Goal: Task Accomplishment & Management: Complete application form

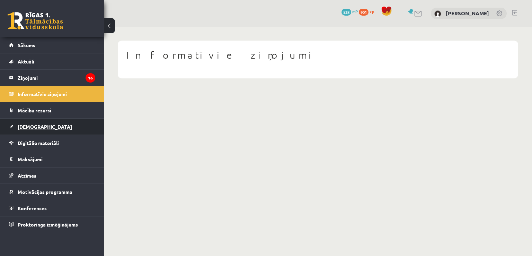
click at [25, 124] on span "[DEMOGRAPHIC_DATA]" at bounding box center [45, 126] width 54 height 6
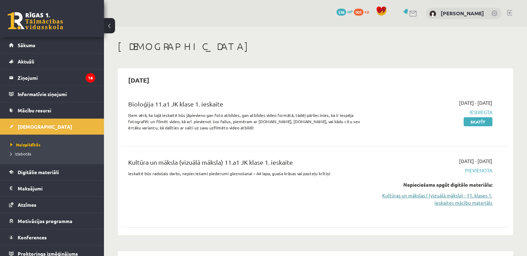
click at [445, 196] on link "Kultūras un mākslas I (vizuālā māksla) - 11. klases 1. ieskaites mācību materiā…" at bounding box center [435, 198] width 114 height 15
click at [415, 195] on link "Kultūras un mākslas I (vizuālā māksla) - 11. klases 1. ieskaites mācību materiā…" at bounding box center [435, 198] width 114 height 15
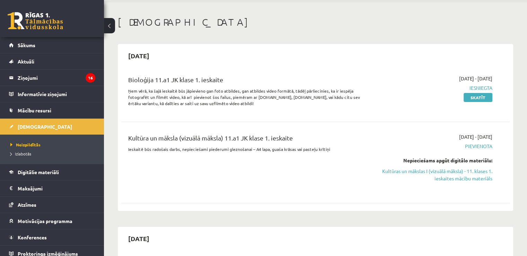
scroll to position [35, 0]
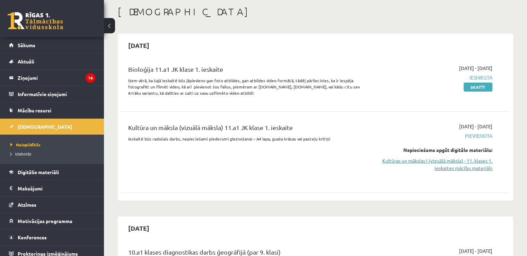
click at [439, 162] on link "Kultūras un mākslas I (vizuālā māksla) - 11. klases 1. ieskaites mācību materiā…" at bounding box center [435, 164] width 114 height 15
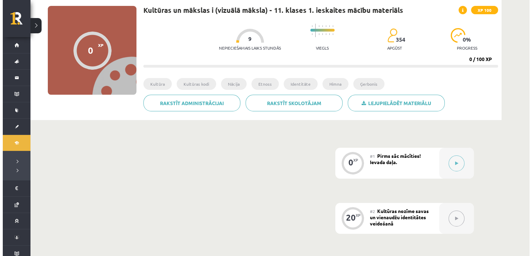
scroll to position [104, 0]
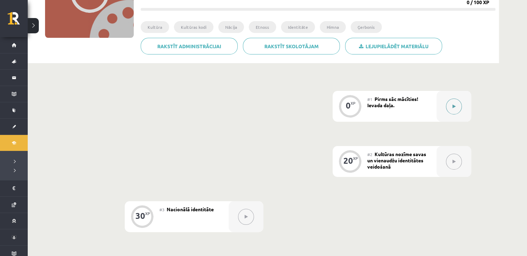
click at [452, 105] on icon at bounding box center [453, 106] width 3 height 4
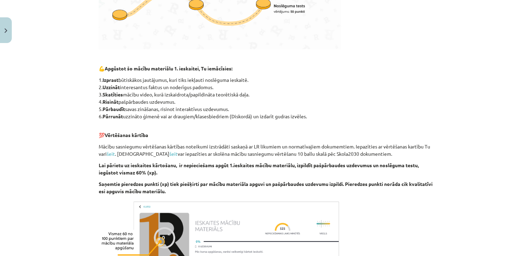
scroll to position [376, 0]
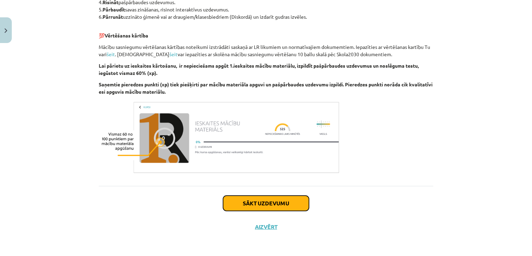
click at [287, 200] on button "Sākt uzdevumu" at bounding box center [266, 202] width 86 height 15
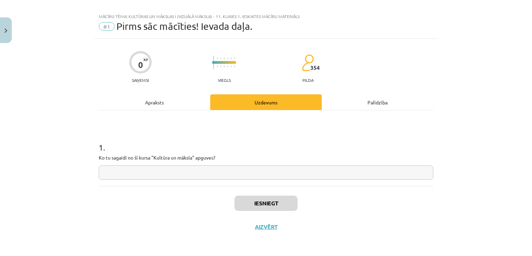
scroll to position [7, 0]
click at [208, 178] on input "text" at bounding box center [266, 172] width 334 height 14
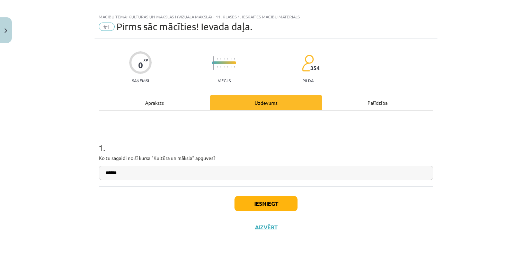
type input "******"
click at [289, 206] on button "Iesniegt" at bounding box center [265, 203] width 63 height 15
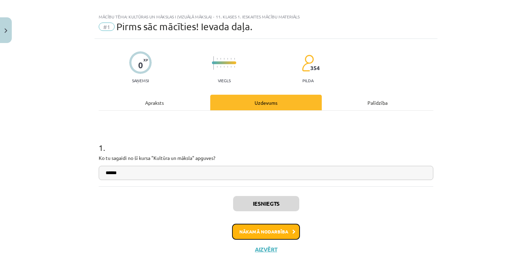
click at [261, 237] on button "Nākamā nodarbība" at bounding box center [266, 231] width 68 height 16
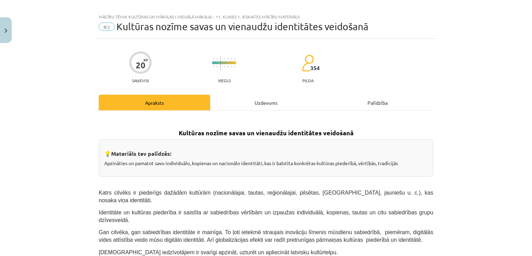
scroll to position [17, 0]
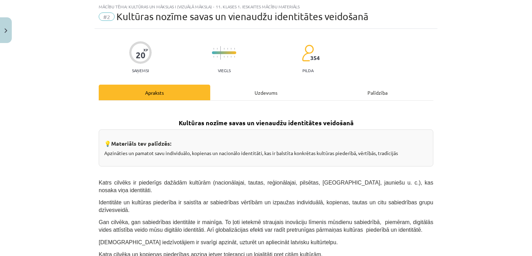
click at [252, 87] on div "Uzdevums" at bounding box center [265, 92] width 111 height 16
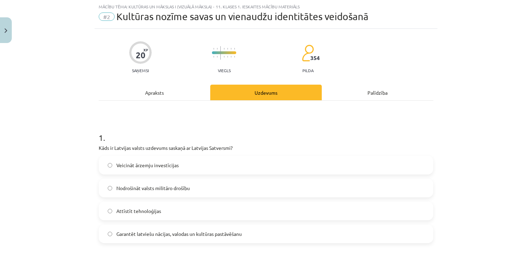
click at [172, 227] on label "Garantēt latviešu nācijas, valodas un kultūras pastāvēšanu" at bounding box center [265, 233] width 333 height 17
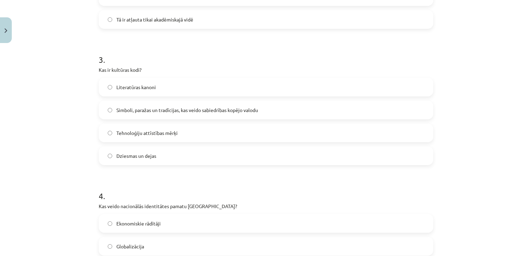
scroll to position [355, 0]
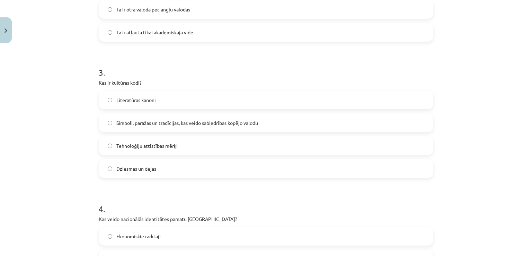
click at [191, 116] on label "Simboli, paražas un tradīcijas, kas veido sabiedrības kopējo valodu" at bounding box center [265, 122] width 333 height 17
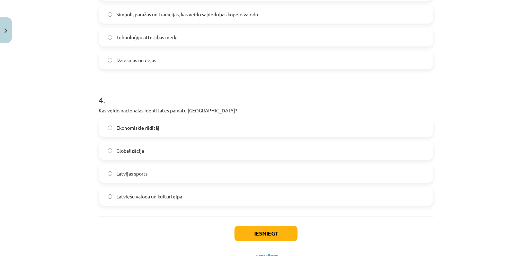
scroll to position [493, 0]
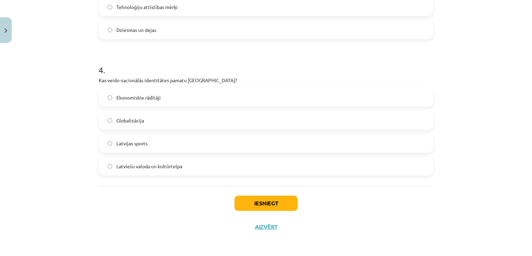
click at [143, 161] on label "Latviešu valoda un kultūrtelpa" at bounding box center [265, 165] width 333 height 17
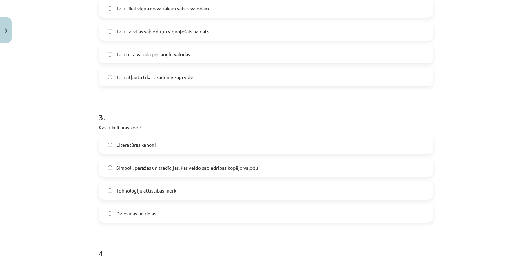
scroll to position [181, 0]
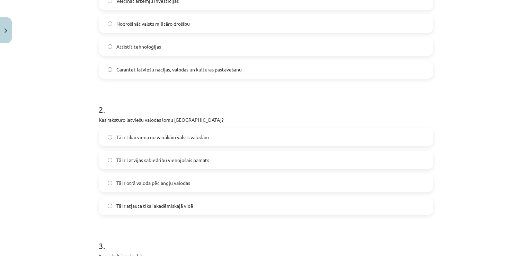
click at [134, 164] on label "Tā ir Latvijas sabiedrību vienojošais pamats" at bounding box center [265, 159] width 333 height 17
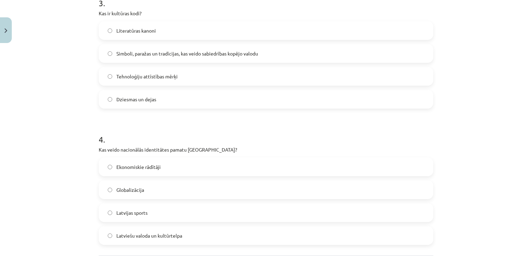
scroll to position [493, 0]
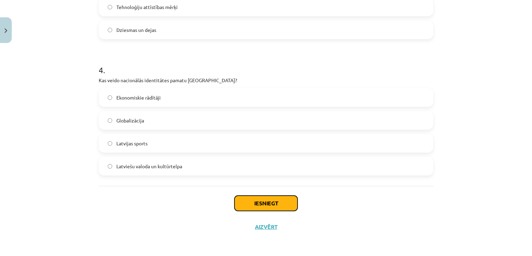
click at [252, 203] on button "Iesniegt" at bounding box center [265, 202] width 63 height 15
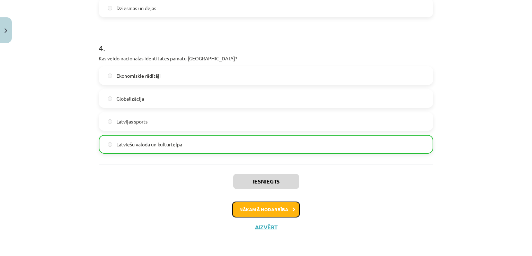
click at [249, 207] on button "Nākamā nodarbība" at bounding box center [266, 209] width 68 height 16
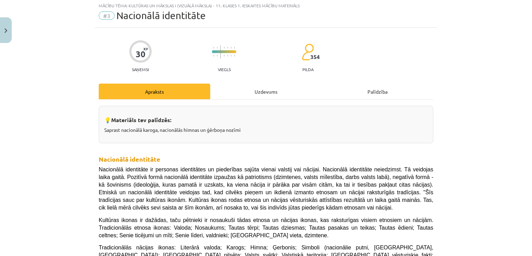
scroll to position [17, 0]
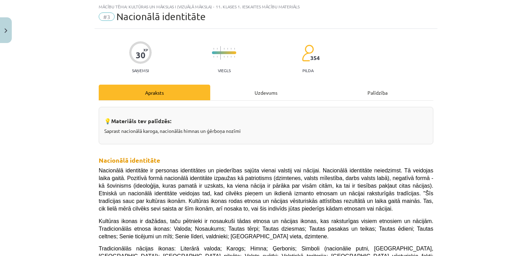
click at [259, 90] on div "Uzdevums" at bounding box center [265, 92] width 111 height 16
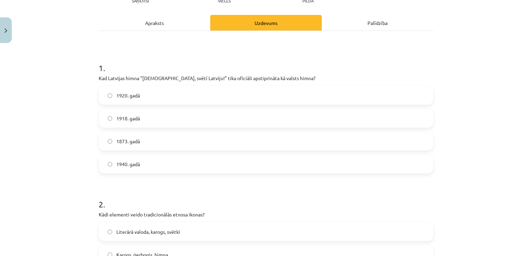
scroll to position [87, 0]
click at [136, 91] on label "1920. gadā" at bounding box center [265, 95] width 333 height 17
click at [4, 38] on button "Close" at bounding box center [6, 30] width 12 height 26
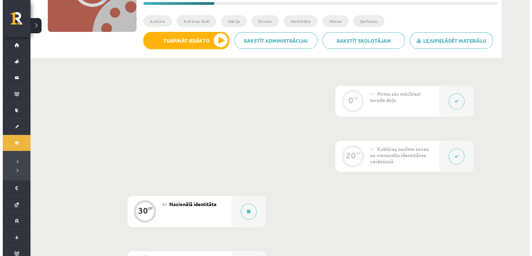
scroll to position [208, 0]
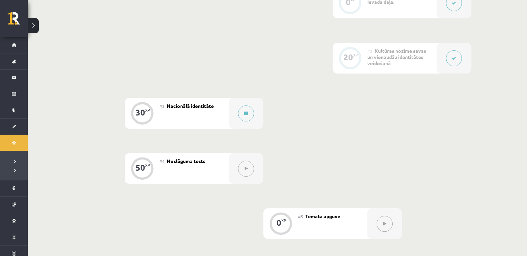
click at [205, 116] on div "#3 Nacionālā identitāte" at bounding box center [193, 113] width 69 height 31
click at [230, 115] on div at bounding box center [246, 113] width 35 height 31
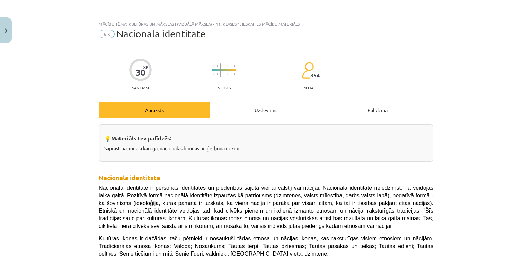
drag, startPoint x: 300, startPoint y: 105, endPoint x: 288, endPoint y: 110, distance: 13.3
click at [298, 107] on div "Uzdevums" at bounding box center [265, 110] width 111 height 16
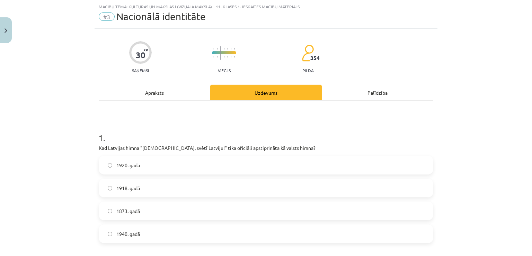
scroll to position [156, 0]
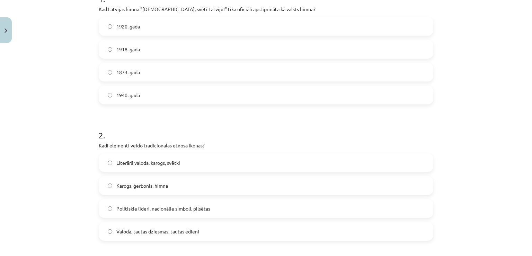
click at [184, 27] on label "1920. gadā" at bounding box center [265, 26] width 333 height 17
click at [138, 229] on span "Valoda, tautas dziesmas, tautas ēdieni" at bounding box center [157, 230] width 83 height 7
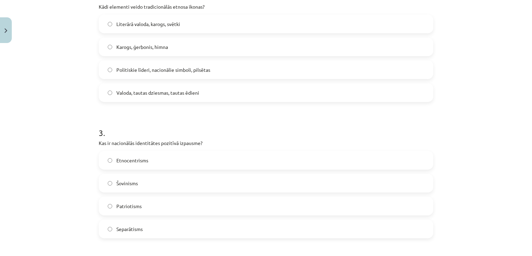
scroll to position [329, 0]
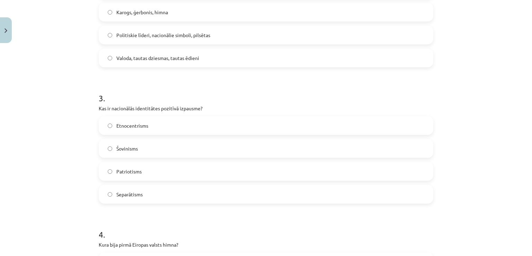
click at [127, 173] on span "Patriotisms" at bounding box center [128, 171] width 25 height 7
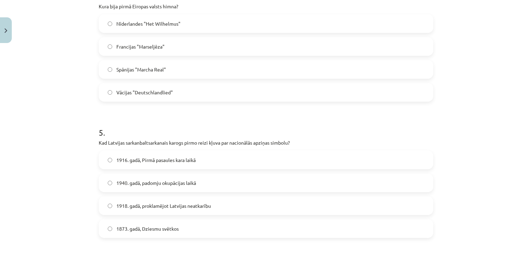
scroll to position [453, 0]
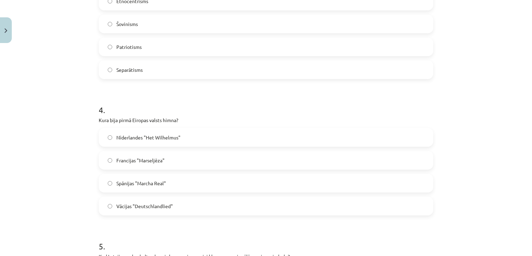
click at [134, 131] on label "Nīderlandes "Het Wilhelmus"" at bounding box center [265, 136] width 333 height 17
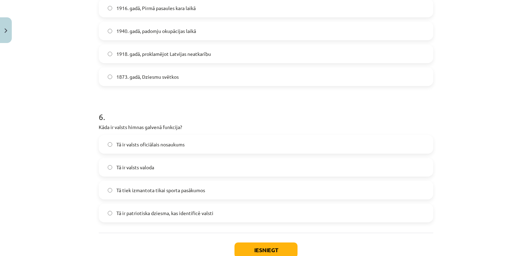
scroll to position [730, 0]
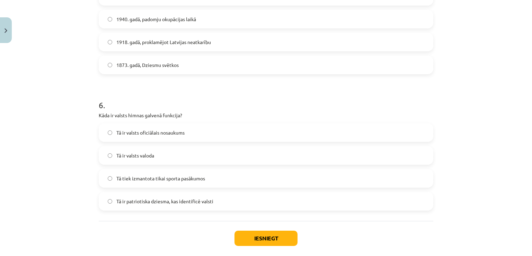
click at [140, 154] on span "Tā ir valsts valoda" at bounding box center [135, 155] width 38 height 7
click at [155, 38] on span "1918. gadā, proklamējot Latvijas neatkarību" at bounding box center [163, 41] width 95 height 7
click at [259, 233] on button "Iesniegt" at bounding box center [265, 237] width 63 height 15
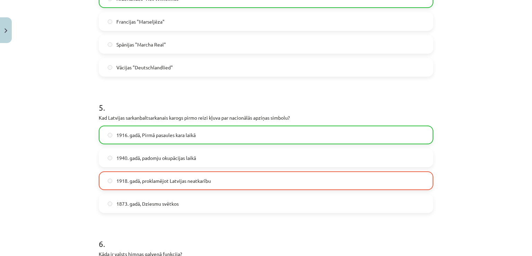
scroll to position [787, 0]
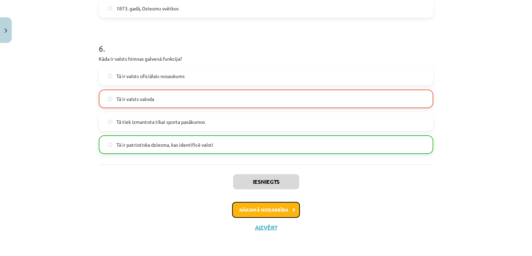
click at [250, 210] on button "Nākamā nodarbība" at bounding box center [266, 209] width 68 height 16
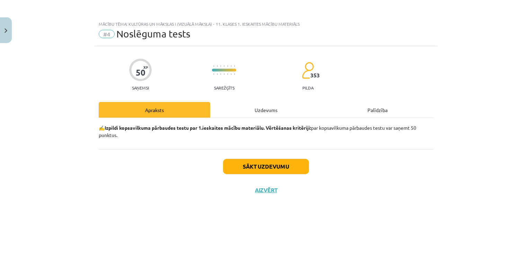
scroll to position [0, 0]
click at [273, 165] on button "Sākt uzdevumu" at bounding box center [266, 166] width 86 height 15
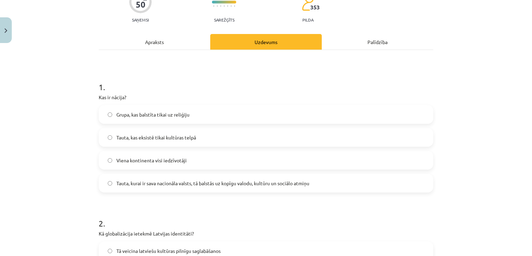
scroll to position [69, 0]
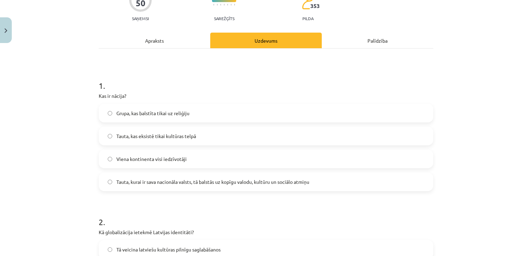
click at [134, 180] on span "Tauta, kurai ir sava nacionāla valsts, tā balstās uz kopīgu valodu, kultūru un …" at bounding box center [212, 181] width 193 height 7
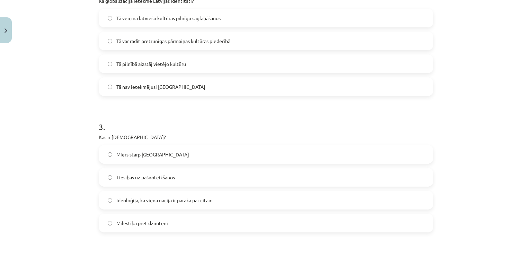
scroll to position [270, 0]
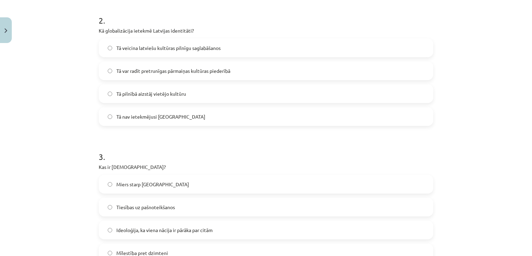
click at [174, 237] on label "Ideoloģija, ka viena nācija ir pārāka par citām" at bounding box center [265, 229] width 333 height 17
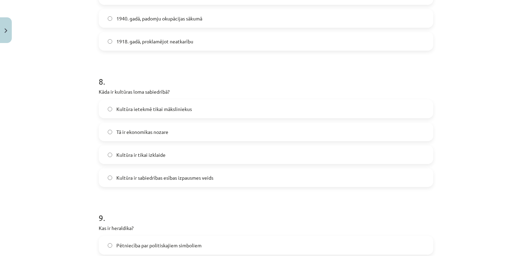
scroll to position [1032, 0]
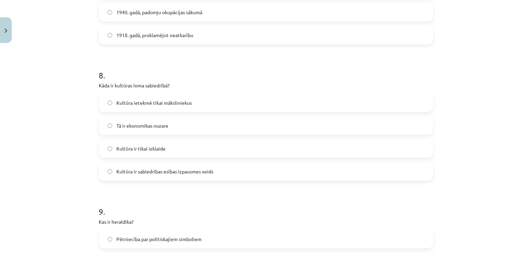
click at [132, 170] on span "Kultūra ir sabiedrības esības izpausmes veids" at bounding box center [164, 171] width 97 height 7
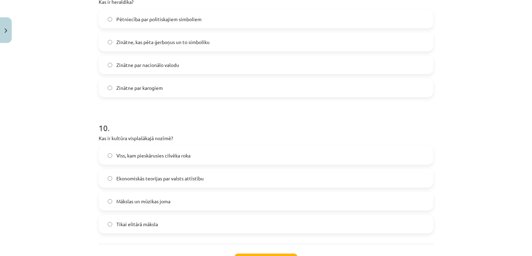
scroll to position [1171, 0]
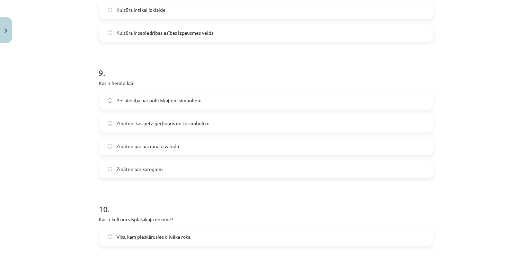
click at [192, 127] on label "Zinātne, kas pēta ģerboņus un to simboliku" at bounding box center [265, 122] width 333 height 17
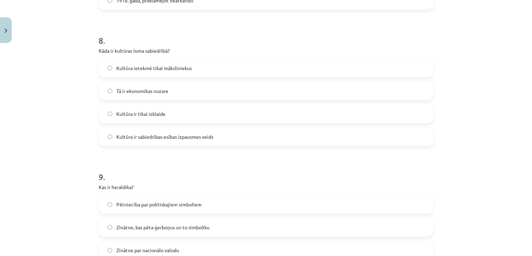
scroll to position [1309, 0]
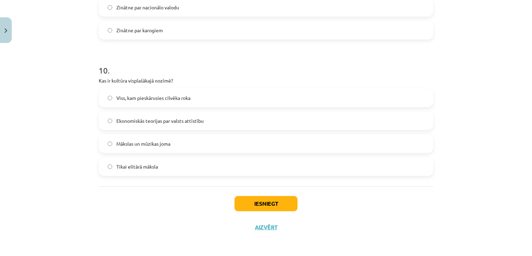
click at [148, 95] on span "Viss, kam pieskārusies cilvēka roka" at bounding box center [153, 97] width 74 height 7
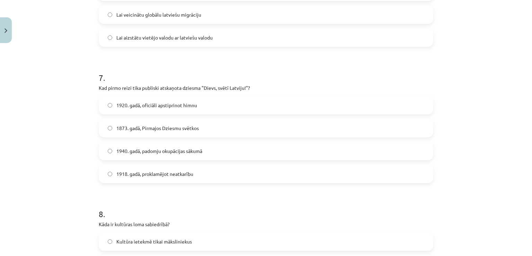
click at [122, 153] on span "1940. gadā, padomju okupācijas sākumā" at bounding box center [159, 150] width 86 height 7
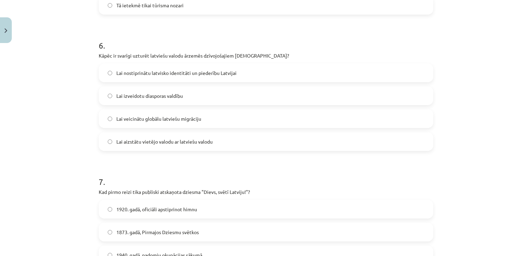
click at [151, 88] on label "Lai izveidotu diasporas valdību" at bounding box center [265, 95] width 333 height 17
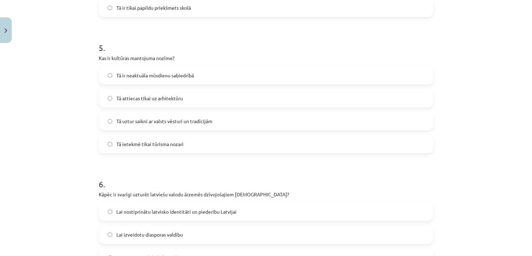
click at [151, 117] on span "Tā uztur saikni ar valsts vēsturi un tradīcijām" at bounding box center [164, 120] width 96 height 7
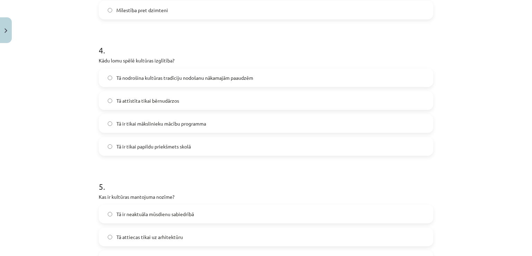
click at [147, 107] on label "Tā attīstīta tikai bērnudārzos" at bounding box center [265, 100] width 333 height 17
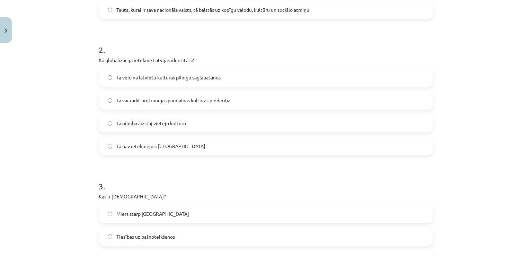
scroll to position [236, 0]
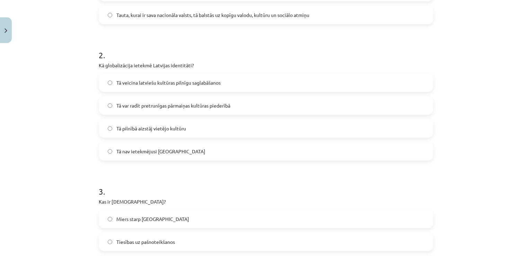
click at [150, 107] on span "Tā var radīt pretrunīgas pārmaiņas kultūras piederībā" at bounding box center [173, 105] width 114 height 7
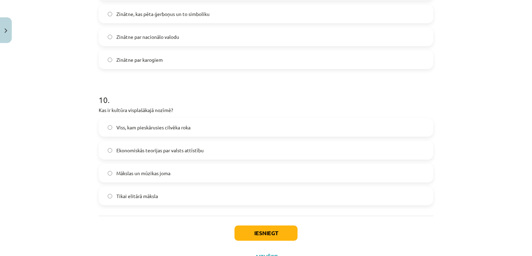
scroll to position [1309, 0]
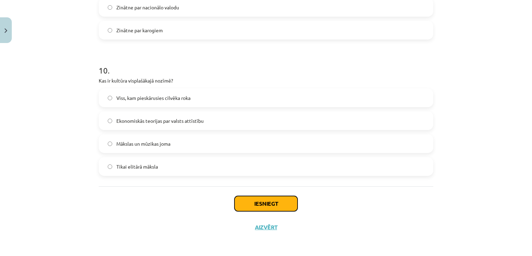
click at [283, 198] on button "Iesniegt" at bounding box center [265, 203] width 63 height 15
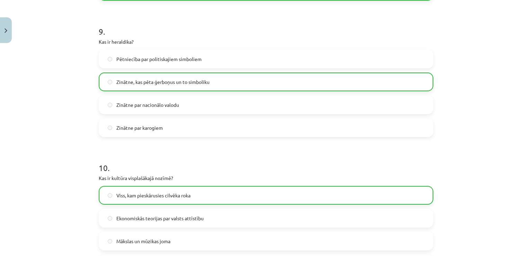
scroll to position [1331, 0]
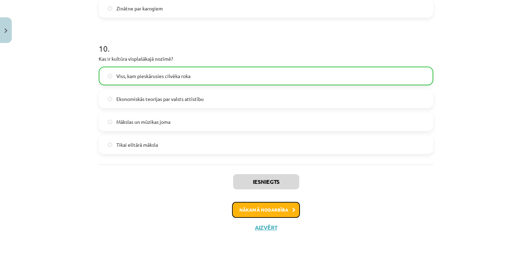
click at [250, 206] on button "Nākamā nodarbība" at bounding box center [266, 209] width 68 height 16
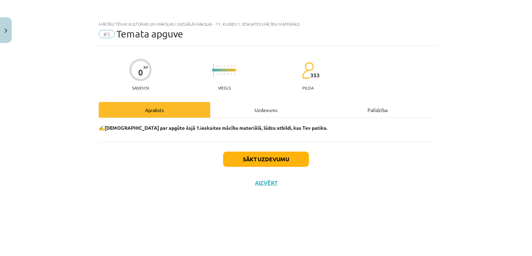
scroll to position [0, 0]
click at [281, 158] on button "Sākt uzdevumu" at bounding box center [266, 158] width 86 height 15
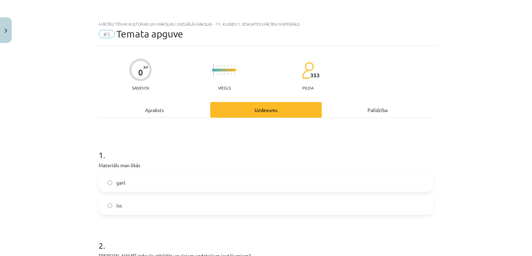
click at [167, 186] on label "garš" at bounding box center [265, 181] width 333 height 17
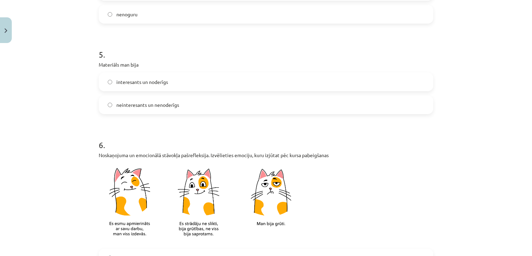
scroll to position [622, 0]
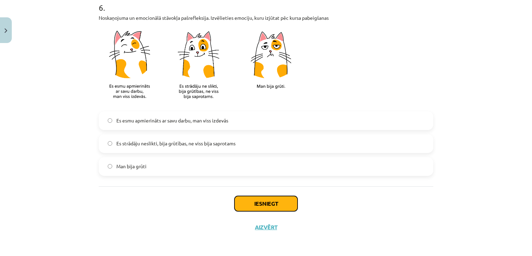
click at [252, 196] on button "Iesniegt" at bounding box center [265, 203] width 63 height 15
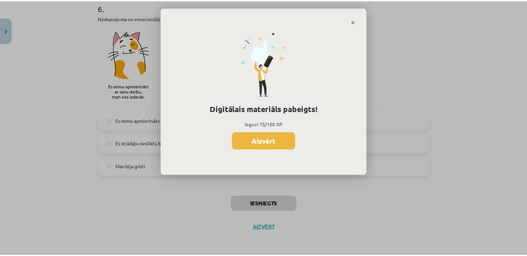
scroll to position [207, 0]
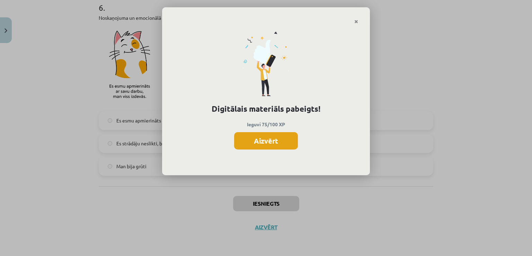
click at [284, 142] on button "Aizvērt" at bounding box center [266, 140] width 64 height 17
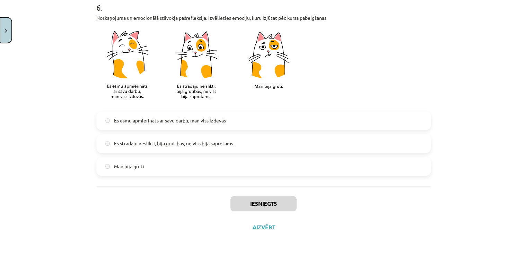
click at [0, 29] on button "Close" at bounding box center [6, 30] width 12 height 26
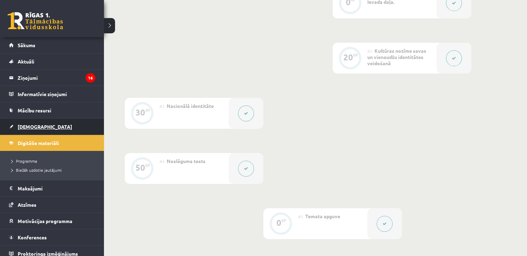
click at [34, 128] on span "[DEMOGRAPHIC_DATA]" at bounding box center [45, 126] width 54 height 6
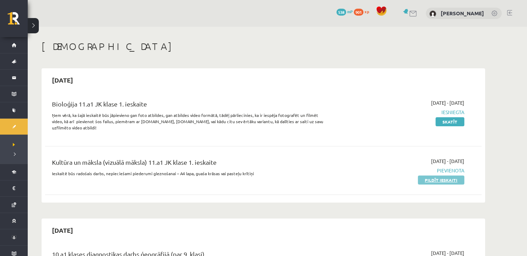
click at [437, 178] on link "Pildīt ieskaiti" at bounding box center [441, 179] width 46 height 9
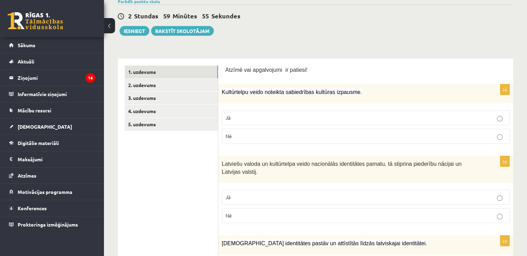
scroll to position [35, 0]
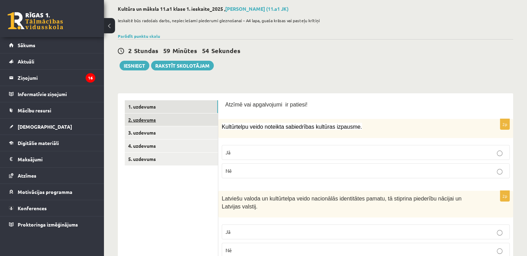
click at [176, 116] on link "2. uzdevums" at bounding box center [171, 119] width 93 height 13
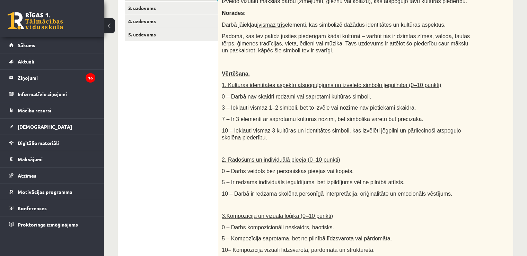
scroll to position [104, 0]
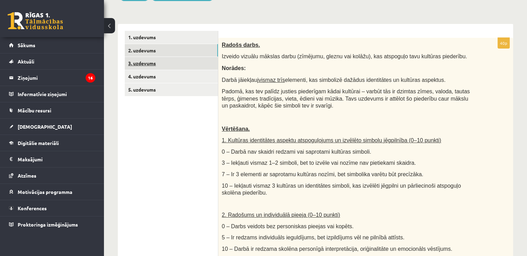
click at [194, 65] on link "3. uzdevums" at bounding box center [171, 63] width 93 height 13
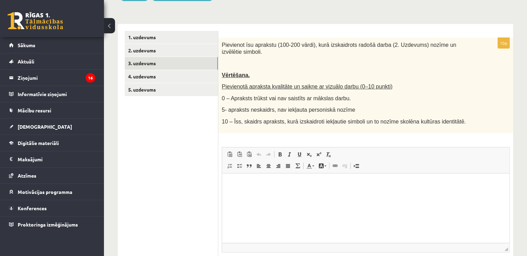
scroll to position [0, 0]
click at [172, 74] on link "4. uzdevums" at bounding box center [171, 76] width 93 height 13
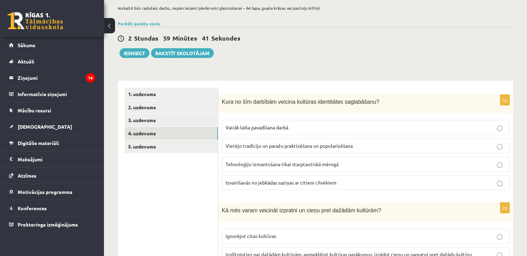
scroll to position [47, 0]
click at [192, 147] on link "5. uzdevums" at bounding box center [171, 146] width 93 height 13
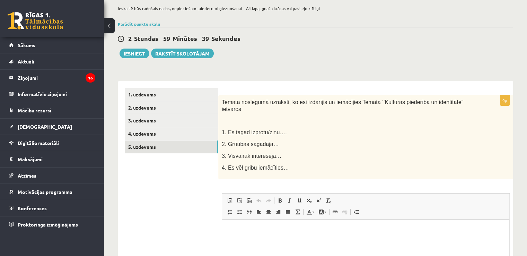
scroll to position [0, 0]
click at [174, 120] on link "3. uzdevums" at bounding box center [171, 120] width 93 height 13
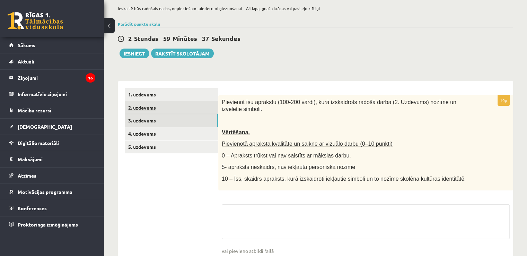
click at [180, 108] on link "2. uzdevums" at bounding box center [171, 107] width 93 height 13
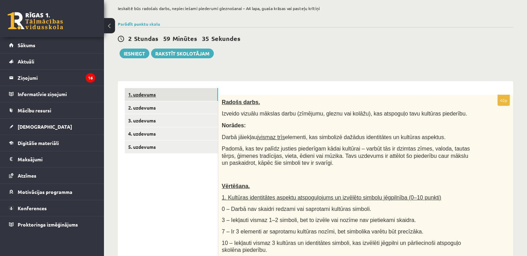
click at [175, 92] on link "1. uzdevums" at bounding box center [171, 94] width 93 height 13
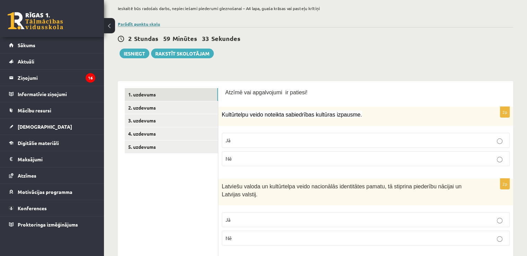
click at [140, 23] on link "Parādīt punktu skalu" at bounding box center [139, 24] width 42 height 6
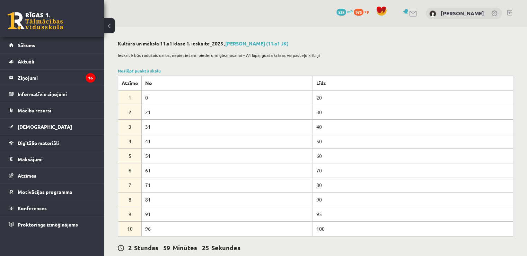
scroll to position [173, 0]
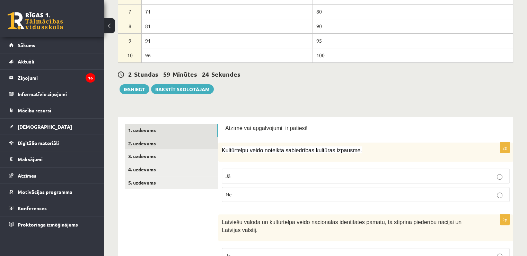
click at [163, 137] on link "2. uzdevums" at bounding box center [171, 143] width 93 height 13
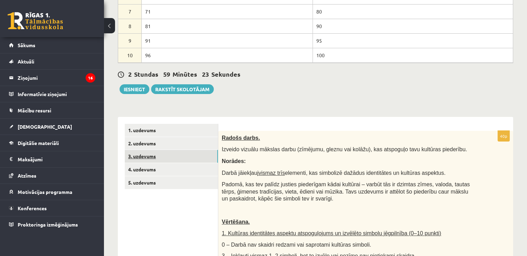
click at [168, 155] on link "3. uzdevums" at bounding box center [171, 156] width 93 height 13
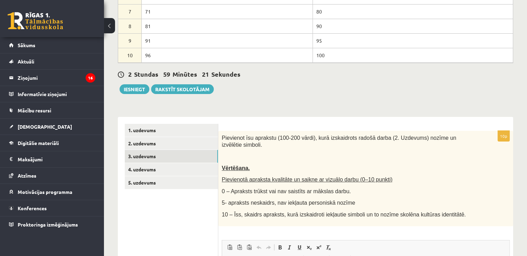
scroll to position [0, 0]
click at [207, 142] on link "2. uzdevums" at bounding box center [171, 143] width 93 height 13
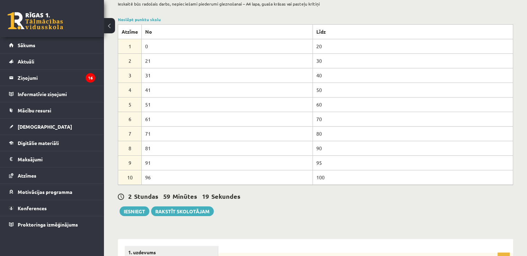
scroll to position [138, 0]
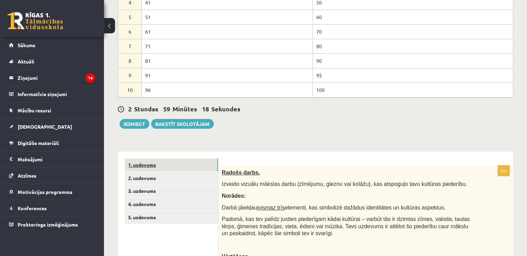
click at [158, 164] on link "1. uzdevums" at bounding box center [171, 164] width 93 height 13
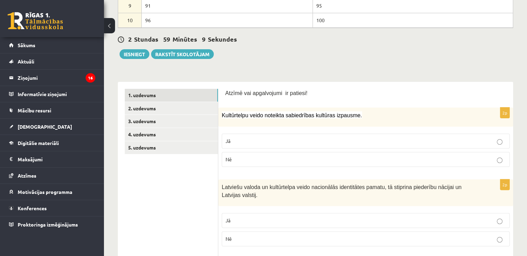
scroll to position [134, 0]
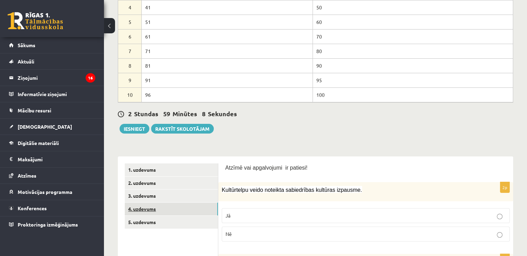
click at [165, 210] on link "4. uzdevums" at bounding box center [171, 208] width 93 height 13
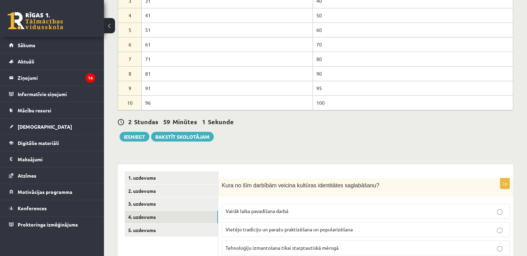
scroll to position [173, 0]
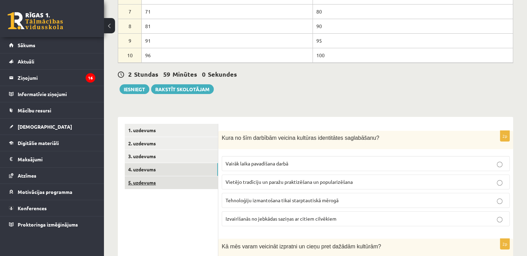
click at [159, 178] on link "5. uzdevums" at bounding box center [171, 182] width 93 height 13
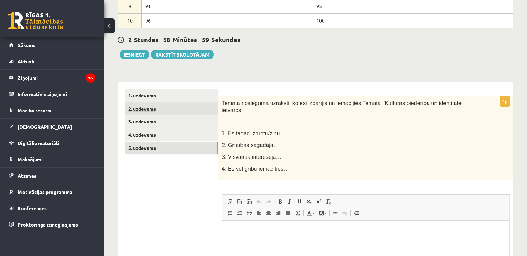
scroll to position [0, 0]
click at [199, 100] on ul "1. uzdevums 2. uzdevums 3. uzdevums 4. uzdevums 5. uzdevums" at bounding box center [171, 213] width 93 height 249
click at [200, 96] on link "1. uzdevums" at bounding box center [171, 95] width 93 height 13
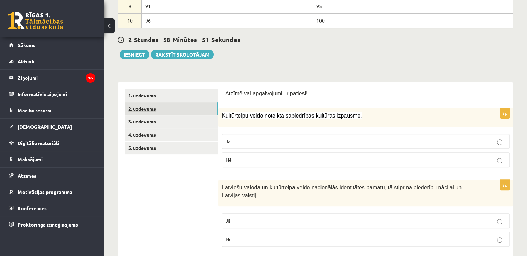
click at [201, 111] on link "2. uzdevums" at bounding box center [171, 108] width 93 height 13
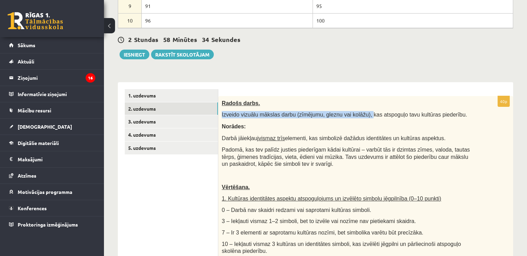
drag, startPoint x: 358, startPoint y: 113, endPoint x: 450, endPoint y: 105, distance: 92.8
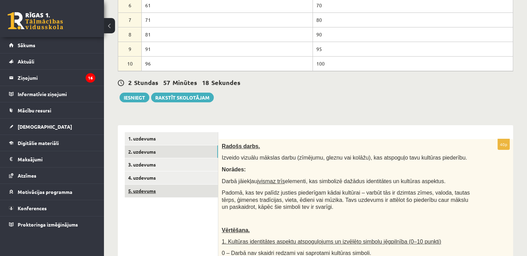
scroll to position [173, 0]
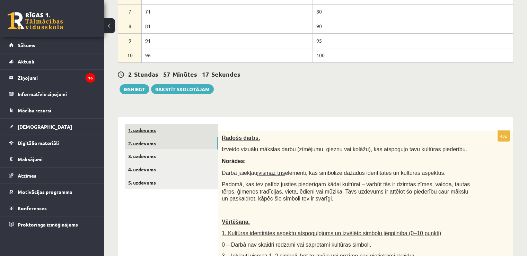
click at [139, 126] on link "1. uzdevums" at bounding box center [171, 130] width 93 height 13
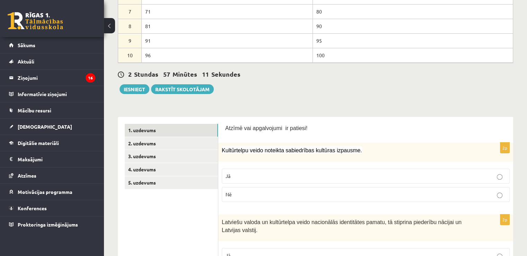
click at [295, 149] on span "Kultūrtelpu veido noteikta sabiedrības kultūras izpausme." at bounding box center [292, 150] width 140 height 6
click at [296, 177] on p "Jā" at bounding box center [365, 175] width 280 height 7
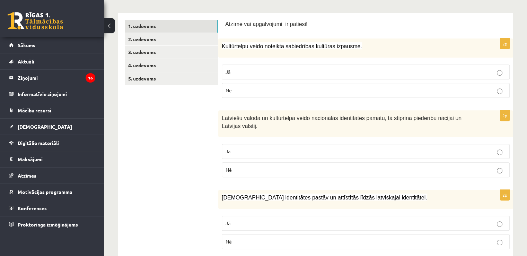
scroll to position [277, 0]
click at [33, 130] on link "[DEMOGRAPHIC_DATA]" at bounding box center [52, 126] width 86 height 16
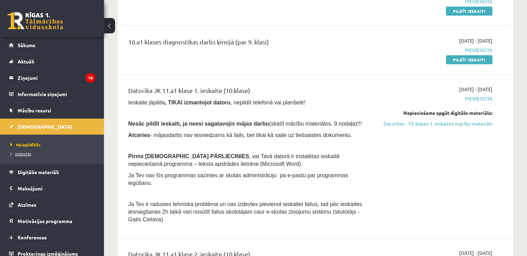
click at [26, 152] on span "Izlabotās" at bounding box center [20, 154] width 21 height 6
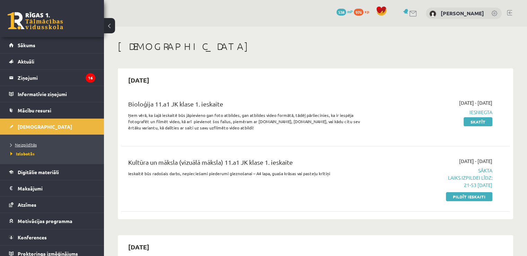
click at [30, 144] on span "Neizpildītās" at bounding box center [23, 145] width 26 height 6
click at [468, 198] on link "Pildīt ieskaiti" at bounding box center [469, 196] width 46 height 9
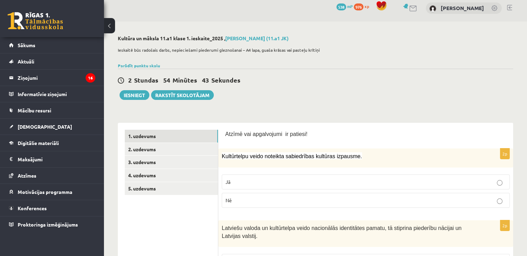
scroll to position [104, 0]
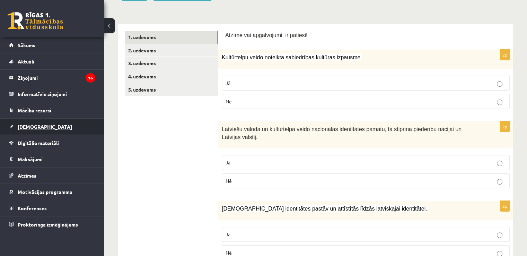
click at [27, 124] on span "[DEMOGRAPHIC_DATA]" at bounding box center [45, 126] width 54 height 6
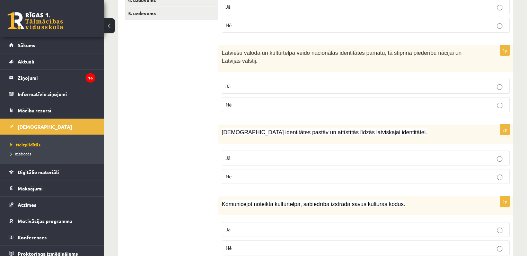
scroll to position [138, 0]
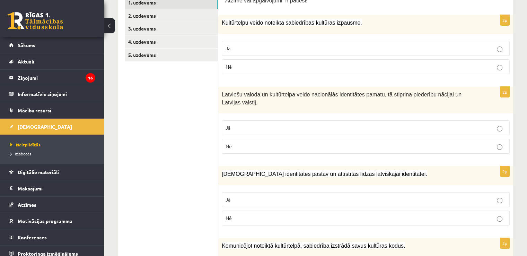
click at [363, 126] on p "Jā" at bounding box center [365, 127] width 280 height 7
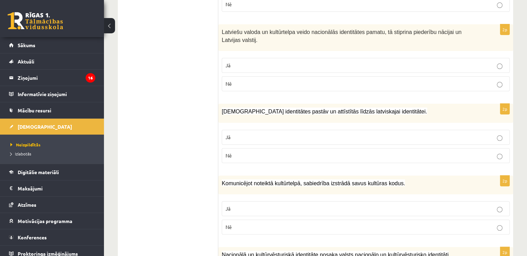
scroll to position [208, 0]
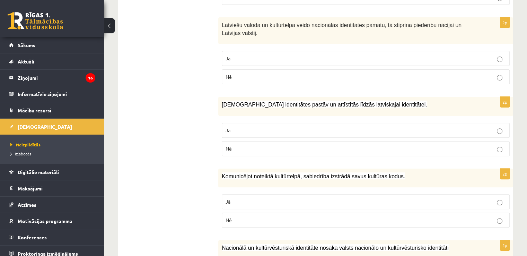
click at [287, 128] on p "Jā" at bounding box center [365, 129] width 280 height 7
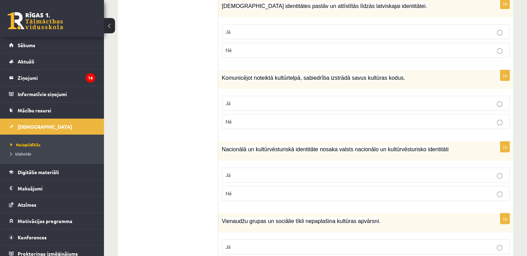
scroll to position [312, 0]
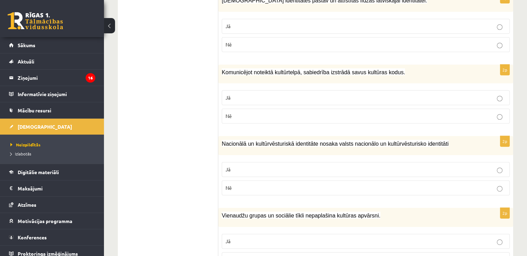
click at [293, 102] on label "Jā" at bounding box center [366, 97] width 288 height 15
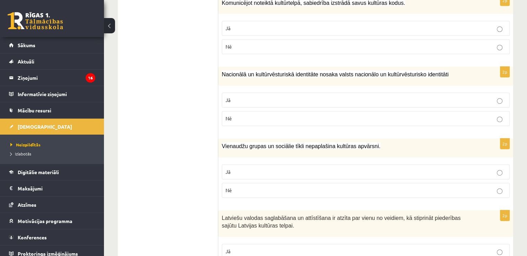
click at [284, 101] on p "Jā" at bounding box center [365, 99] width 280 height 7
click at [289, 194] on label "Nē" at bounding box center [366, 189] width 288 height 15
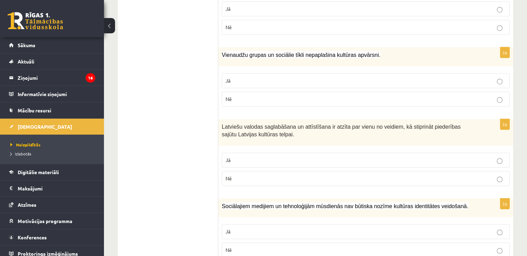
scroll to position [519, 0]
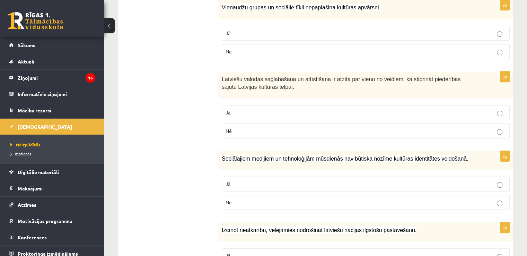
click at [231, 111] on p "Jā" at bounding box center [365, 112] width 280 height 7
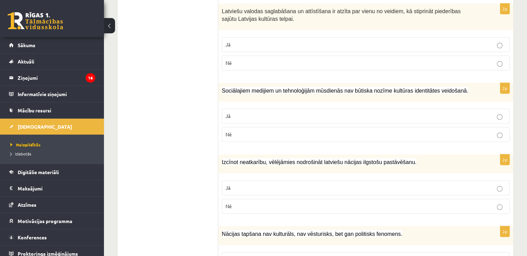
scroll to position [589, 0]
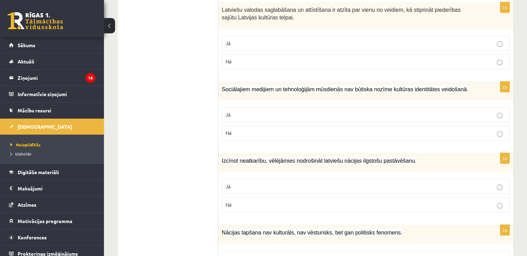
click at [266, 133] on p "Nē" at bounding box center [365, 132] width 280 height 7
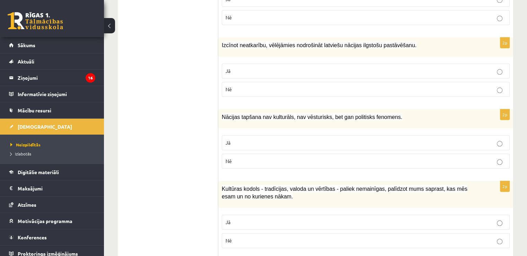
scroll to position [692, 0]
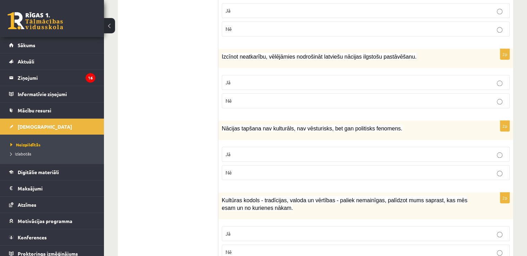
click at [273, 81] on p "Jā" at bounding box center [365, 82] width 280 height 7
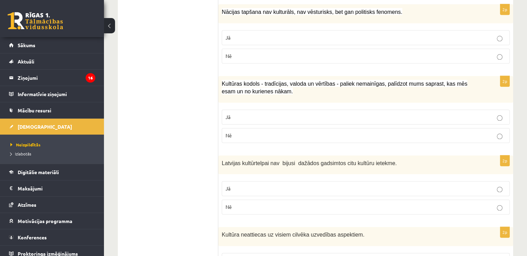
scroll to position [768, 0]
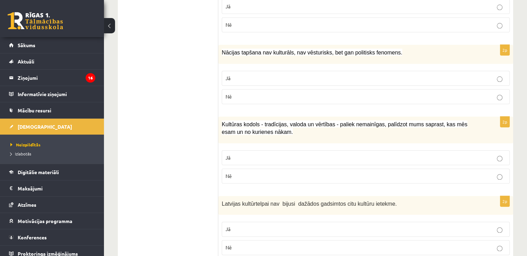
click at [290, 89] on label "Nē" at bounding box center [366, 96] width 288 height 15
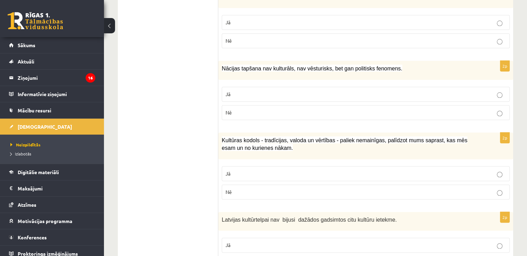
scroll to position [803, 0]
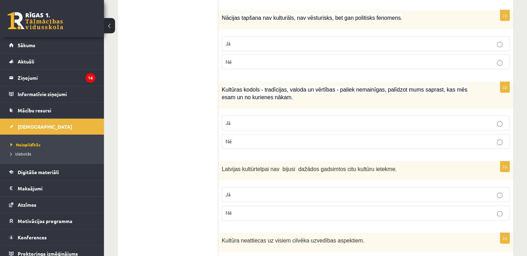
click at [491, 119] on p "Jā" at bounding box center [365, 122] width 280 height 7
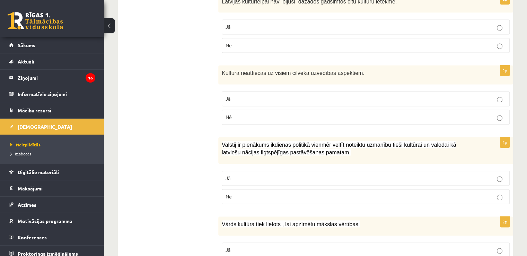
scroll to position [907, 0]
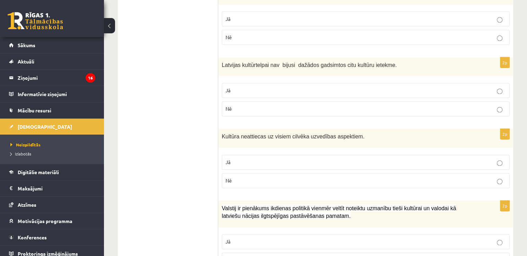
click at [324, 105] on p "Nē" at bounding box center [365, 108] width 280 height 7
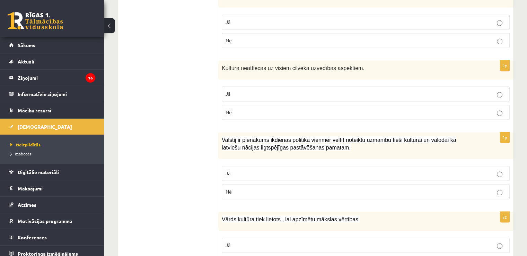
scroll to position [976, 0]
click at [260, 89] on p "Jā" at bounding box center [365, 92] width 280 height 7
click at [256, 107] on p "Nē" at bounding box center [365, 110] width 280 height 7
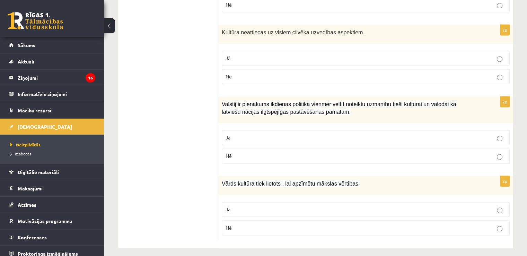
click at [259, 135] on p "Jā" at bounding box center [365, 137] width 280 height 7
click at [267, 205] on p "Jā" at bounding box center [365, 208] width 280 height 7
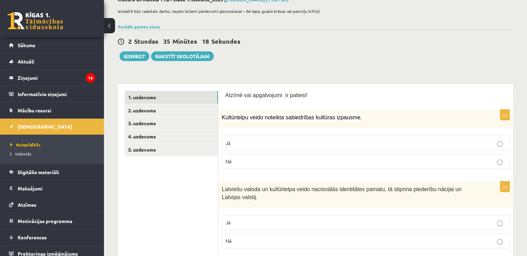
scroll to position [0, 0]
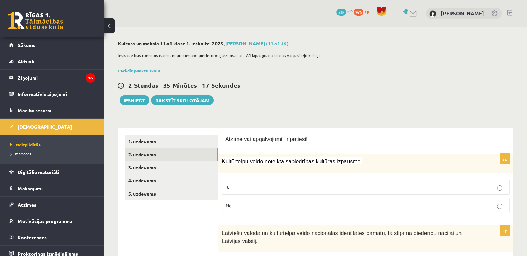
click at [148, 159] on link "2. uzdevums" at bounding box center [171, 154] width 93 height 13
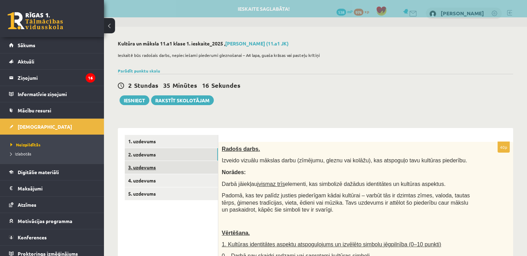
click at [149, 168] on link "3. uzdevums" at bounding box center [171, 167] width 93 height 13
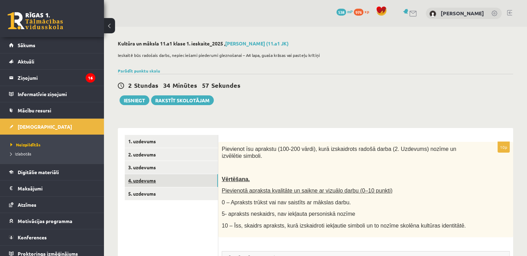
click at [176, 182] on link "4. uzdevums" at bounding box center [171, 180] width 93 height 13
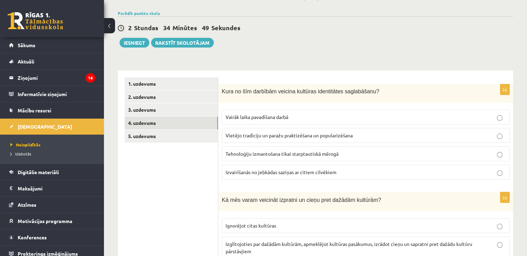
scroll to position [69, 0]
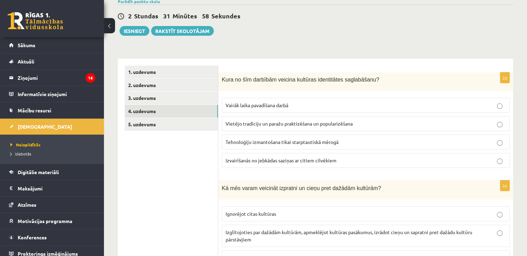
click at [305, 129] on label "Vietējo tradīciju un paražu praktizēšana un popularizēšana" at bounding box center [366, 123] width 288 height 15
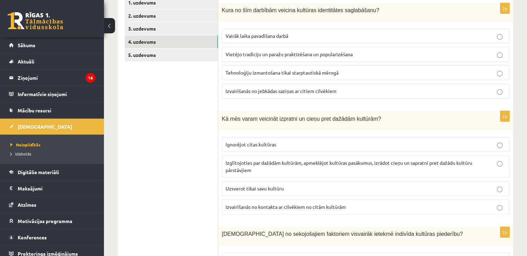
scroll to position [208, 0]
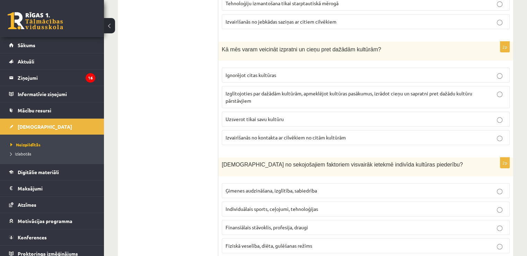
click at [249, 95] on p "Izglītojoties par dažādām kultūrām, apmeklējot kultūras pasākumus, izrādot cieņ…" at bounding box center [365, 97] width 280 height 15
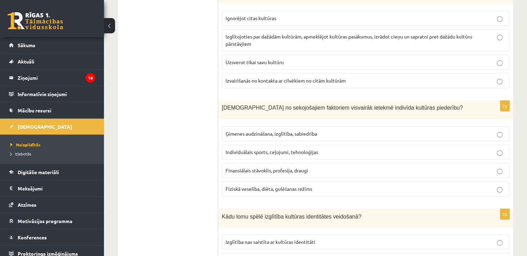
scroll to position [312, 0]
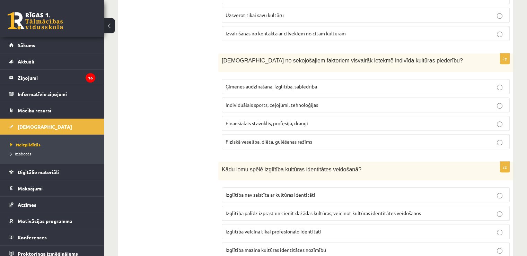
click at [256, 83] on p "Ģimenes audzināšana, izglītība, sabiedrība" at bounding box center [365, 86] width 280 height 7
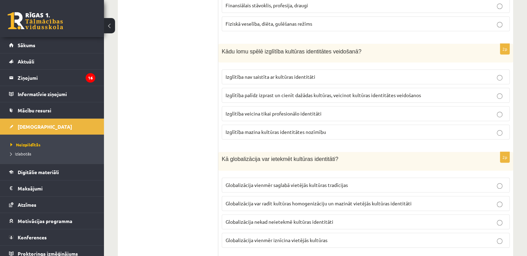
scroll to position [415, 0]
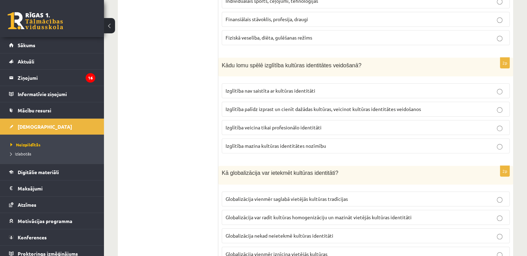
click at [295, 106] on span "Izglītība palīdz izprast un cienīt dažādas kultūras, veicinot kultūras identitā…" at bounding box center [322, 109] width 195 height 6
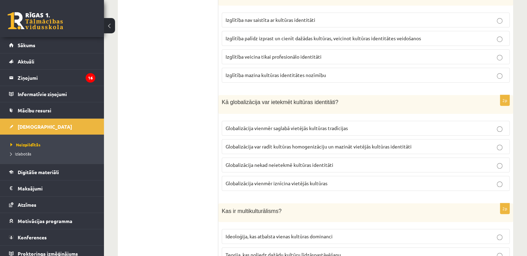
scroll to position [485, 0]
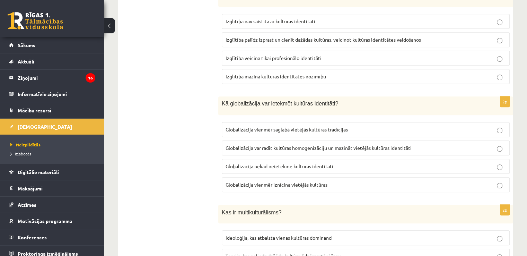
click at [279, 146] on span "Globalizācija var radīt kultūras homogenizāciju un mazināt vietējās kultūras id…" at bounding box center [318, 147] width 186 height 6
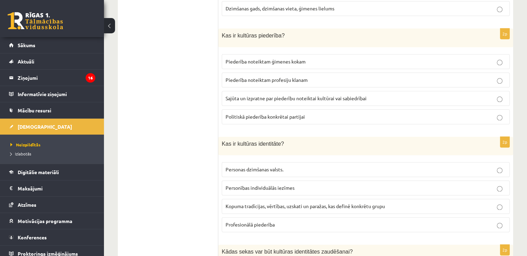
scroll to position [843, 0]
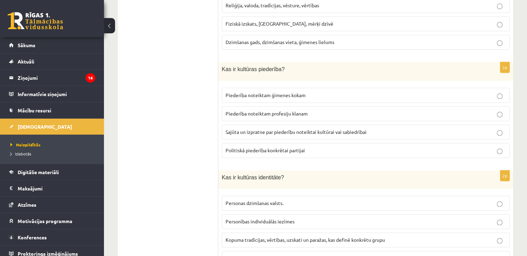
click at [289, 128] on span "Sajūta un izpratne par piederību noteiktai kultūrai vai sabiedrībai" at bounding box center [295, 131] width 141 height 6
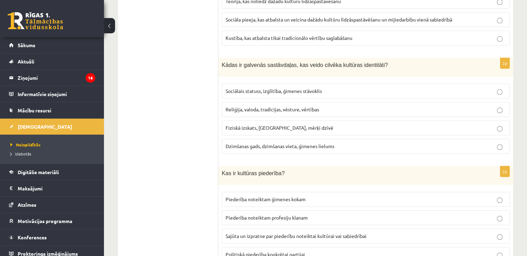
scroll to position [705, 0]
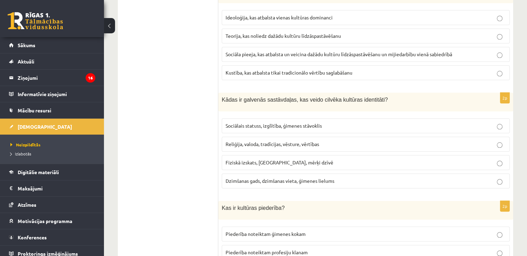
click at [297, 141] on span "Reliģija, valoda, tradīcijas, vēsture, vērtības" at bounding box center [271, 144] width 93 height 6
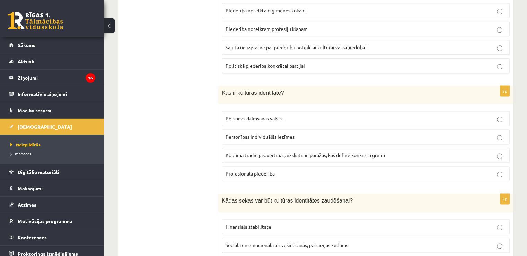
scroll to position [982, 0]
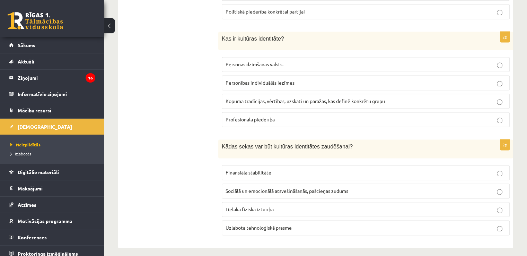
click at [301, 112] on label "Profesionālā piederība" at bounding box center [366, 119] width 288 height 15
click at [312, 98] on span "Kopuma tradīcijas, vērtības, uzskati un paražas, kas definē konkrētu grupu" at bounding box center [304, 101] width 159 height 6
click at [284, 187] on span "Sociālā un emocionālā atsvešināšanās, pašcieņas zudums" at bounding box center [286, 190] width 123 height 6
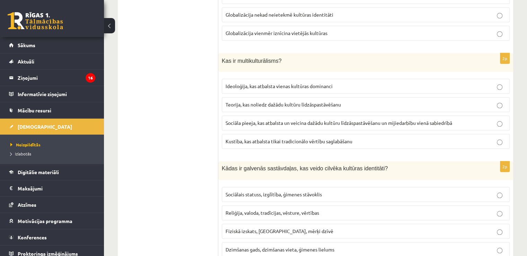
scroll to position [635, 0]
click at [477, 120] on p "Sociāla pieeja, kas atbalsta un veicina dažādu kultūru līdzāspastāvēšanu un mij…" at bounding box center [365, 123] width 280 height 7
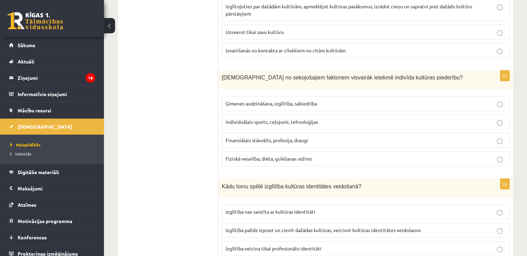
scroll to position [0, 0]
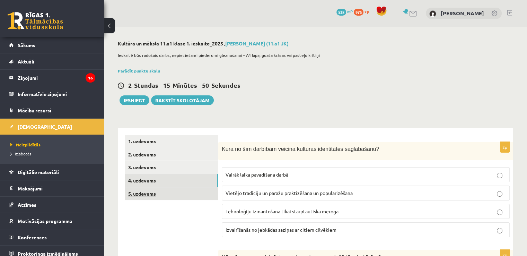
drag, startPoint x: 159, startPoint y: 201, endPoint x: 162, endPoint y: 189, distance: 12.8
click at [162, 189] on link "5. uzdevums" at bounding box center [171, 193] width 93 height 13
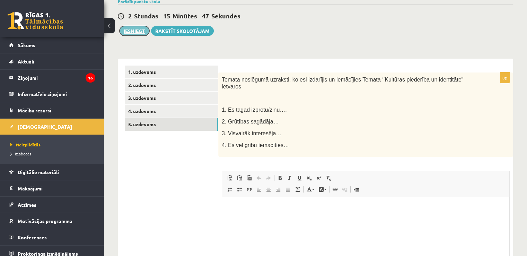
click at [137, 32] on button "Iesniegt" at bounding box center [134, 31] width 30 height 10
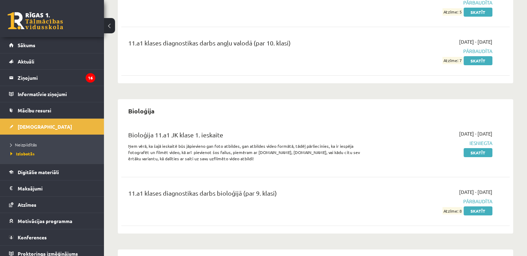
scroll to position [173, 0]
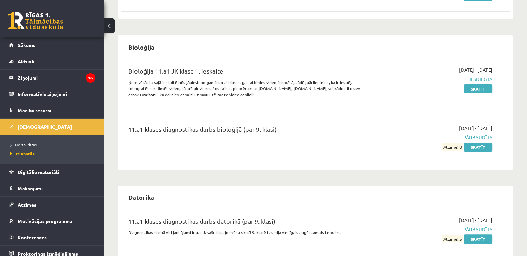
click at [22, 143] on span "Neizpildītās" at bounding box center [23, 145] width 26 height 6
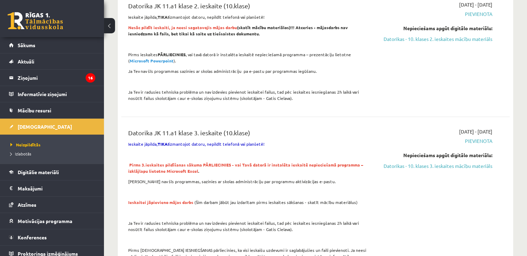
scroll to position [519, 0]
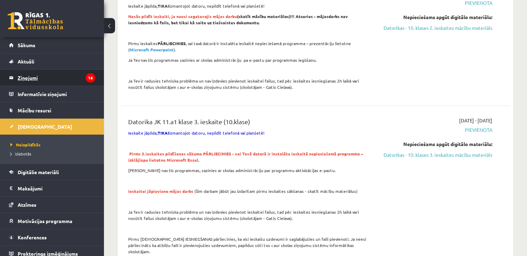
click at [72, 76] on legend "Ziņojumi 16" at bounding box center [57, 78] width 78 height 16
